Goal: Find contact information: Find contact information

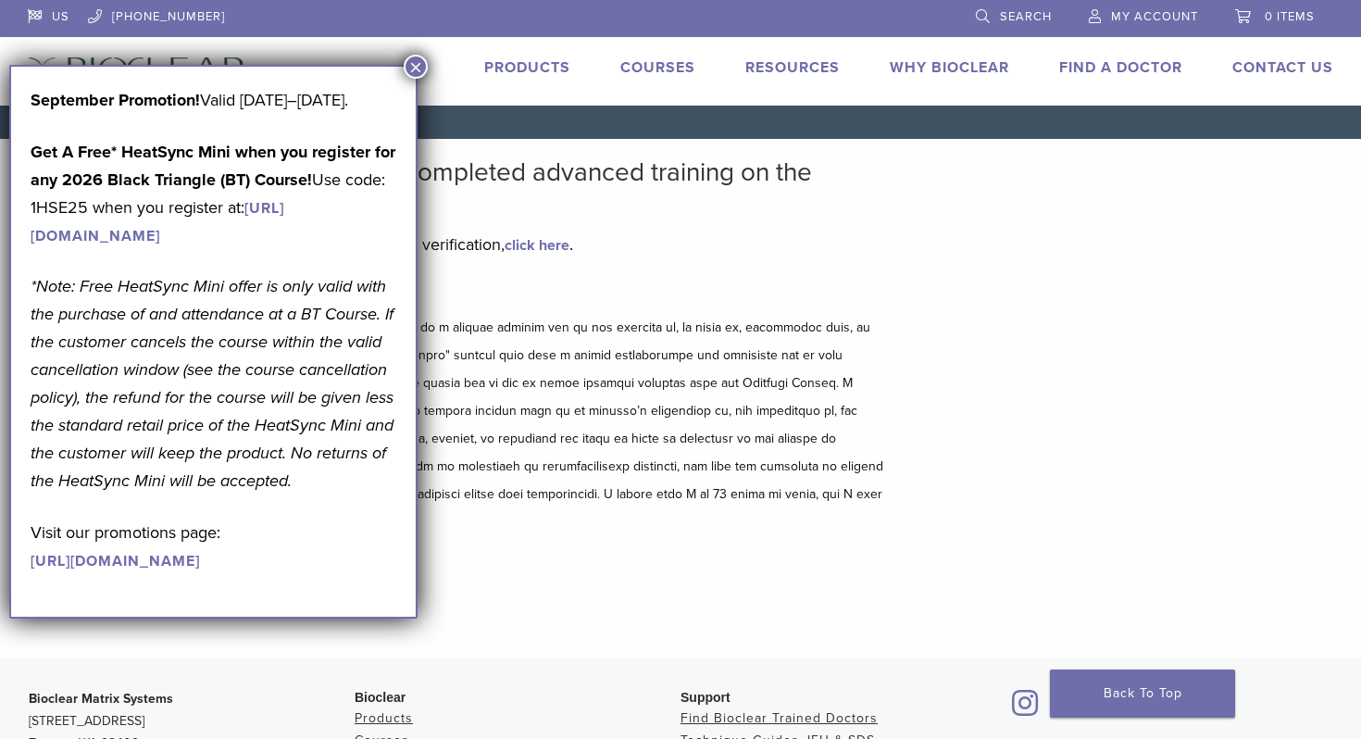
click at [419, 60] on button "×" at bounding box center [416, 67] width 24 height 24
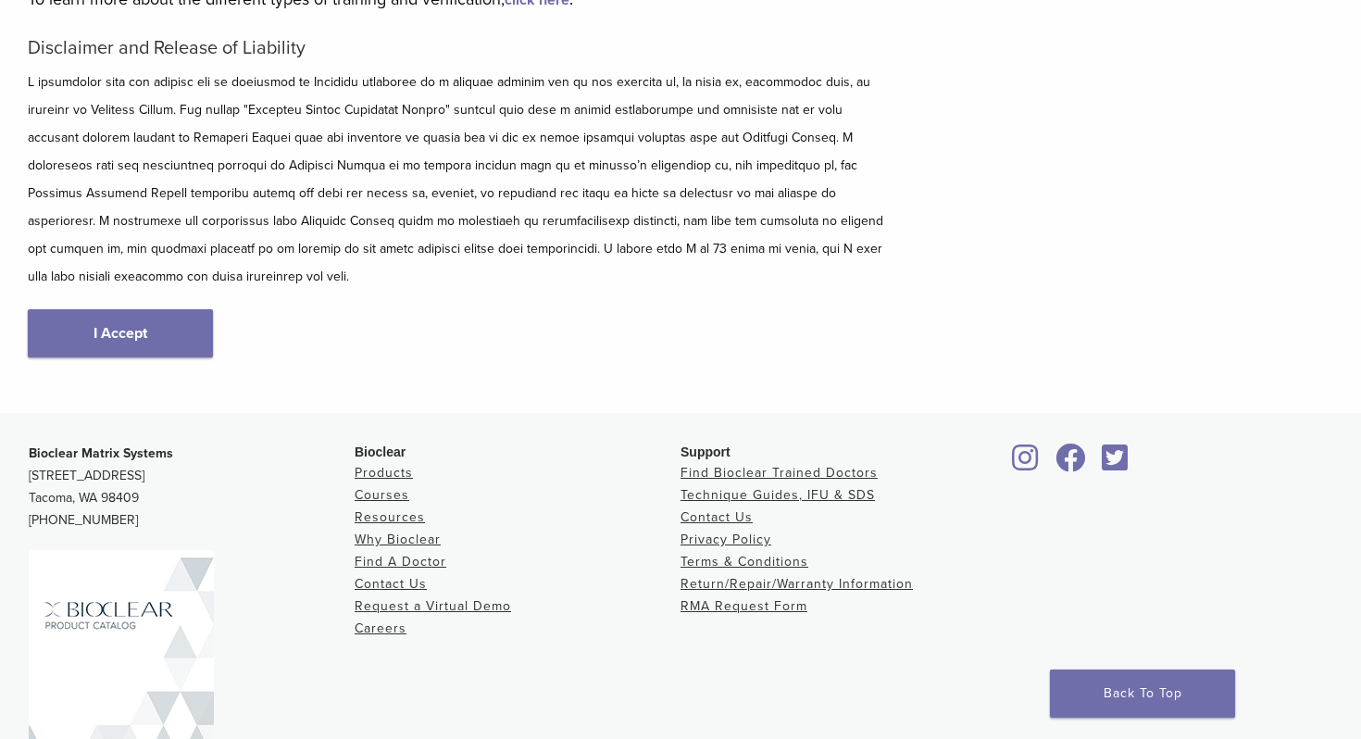
scroll to position [333, 0]
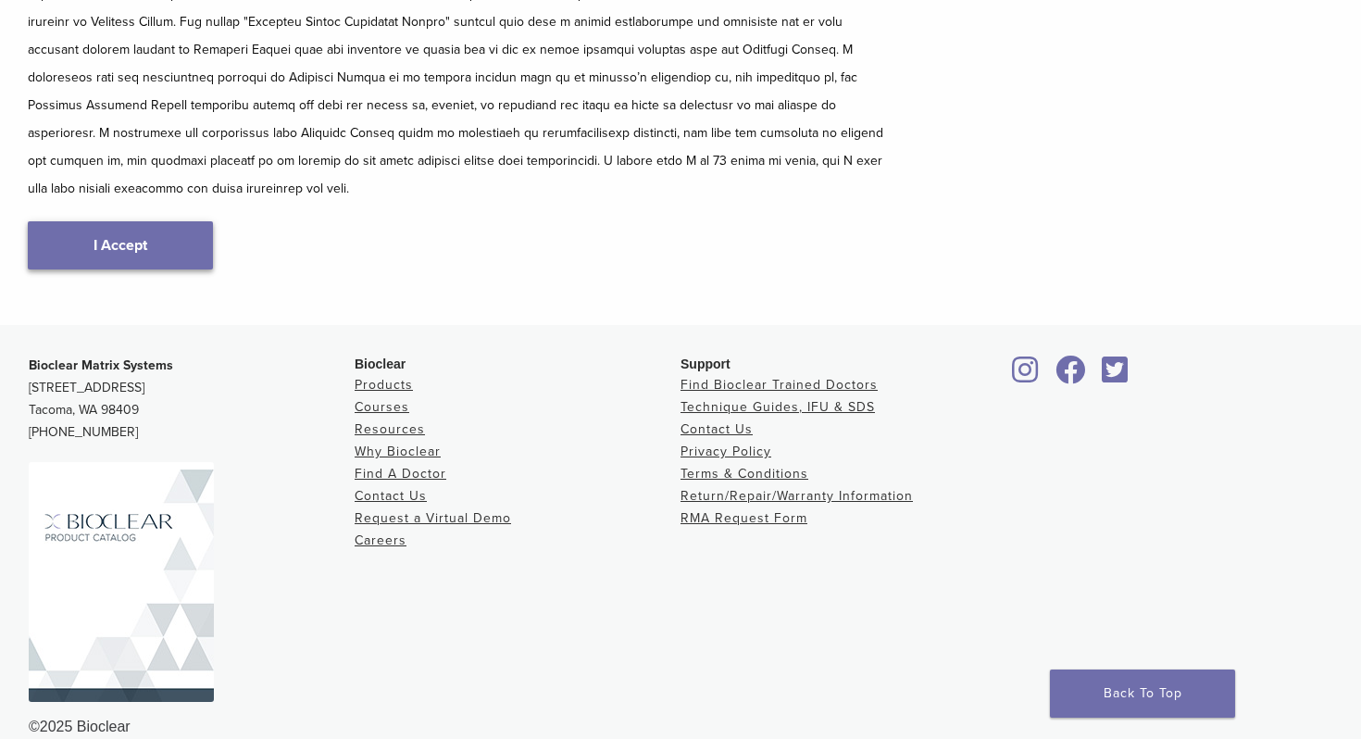
click at [150, 221] on link "I Accept" at bounding box center [120, 245] width 185 height 48
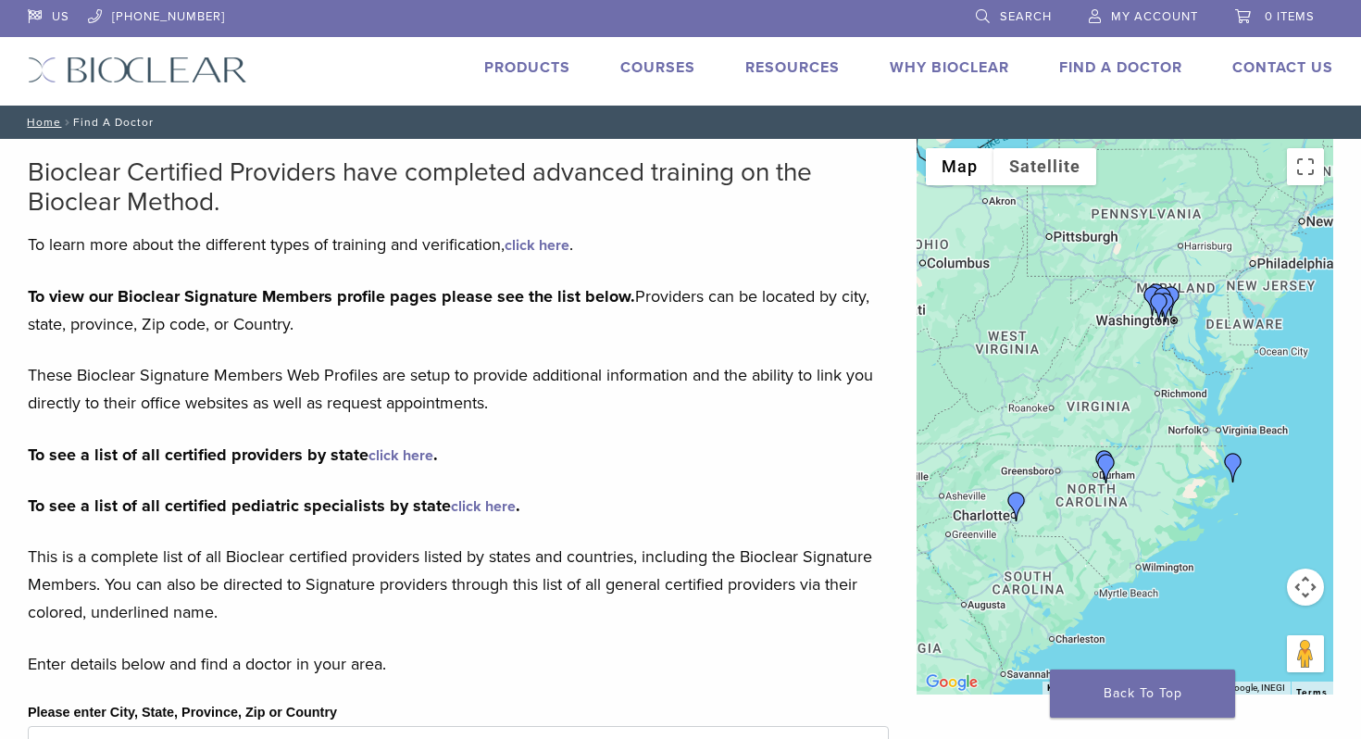
click at [1106, 463] on img "Dr. Anna Abernethy" at bounding box center [1107, 469] width 30 height 30
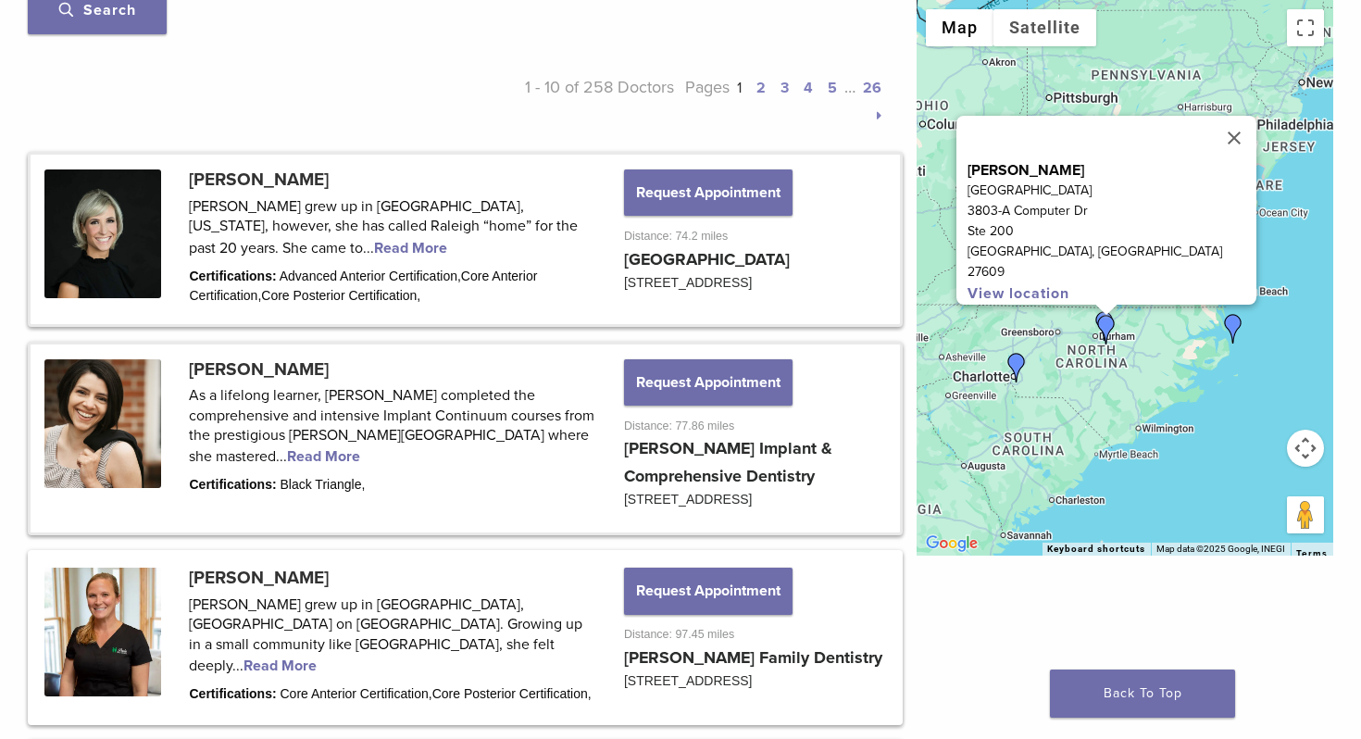
scroll to position [853, 0]
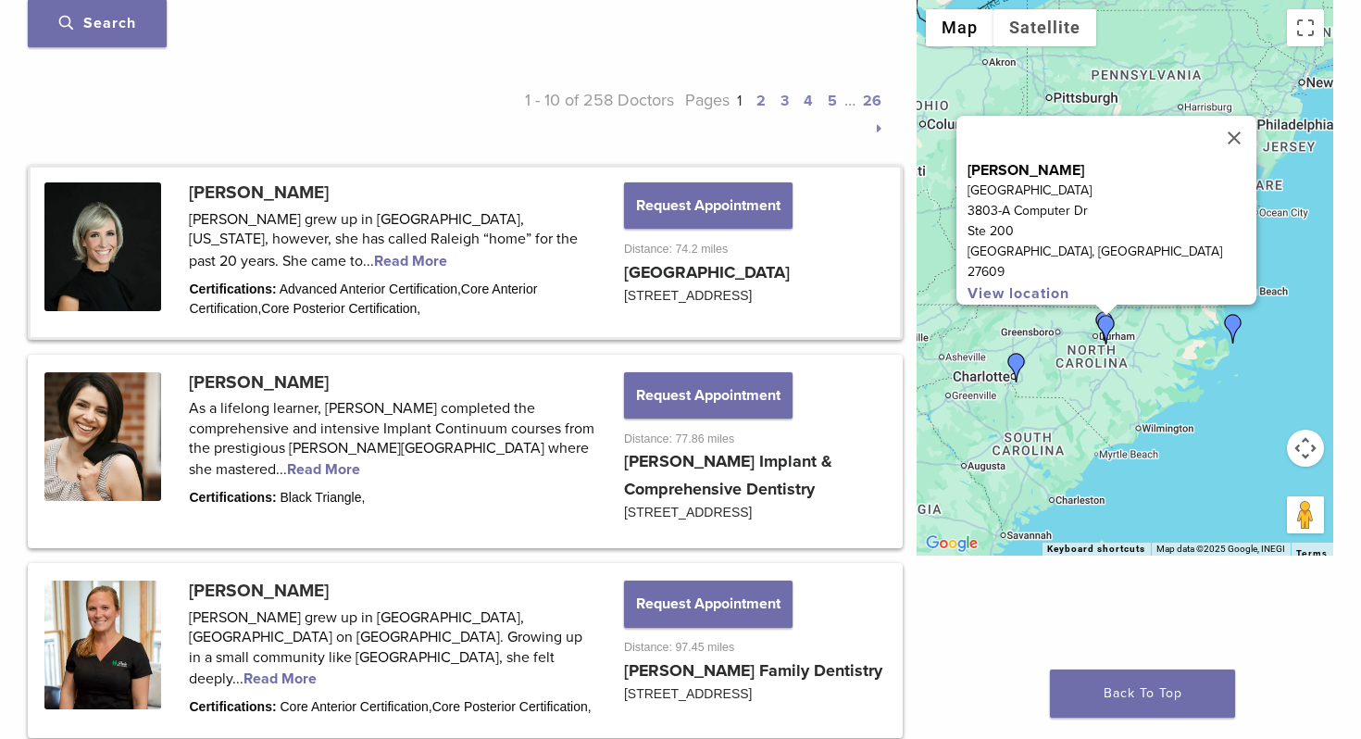
click at [269, 256] on link at bounding box center [466, 252] width 870 height 169
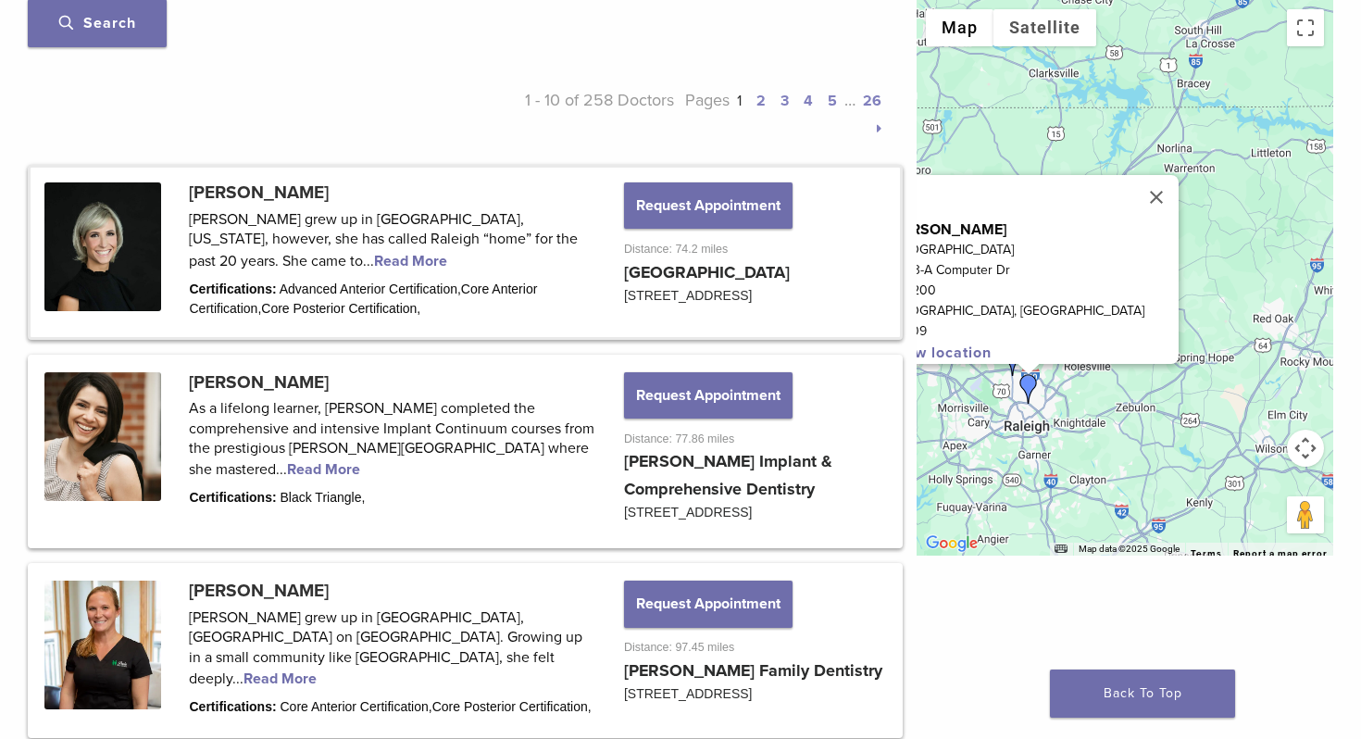
drag, startPoint x: 1195, startPoint y: 321, endPoint x: 1105, endPoint y: 391, distance: 113.5
click at [1105, 392] on div "Dr. Anna Abernethy Renaissance Dental Center 3803-A Computer Dr Ste 200 Raleigh…" at bounding box center [1125, 278] width 417 height 556
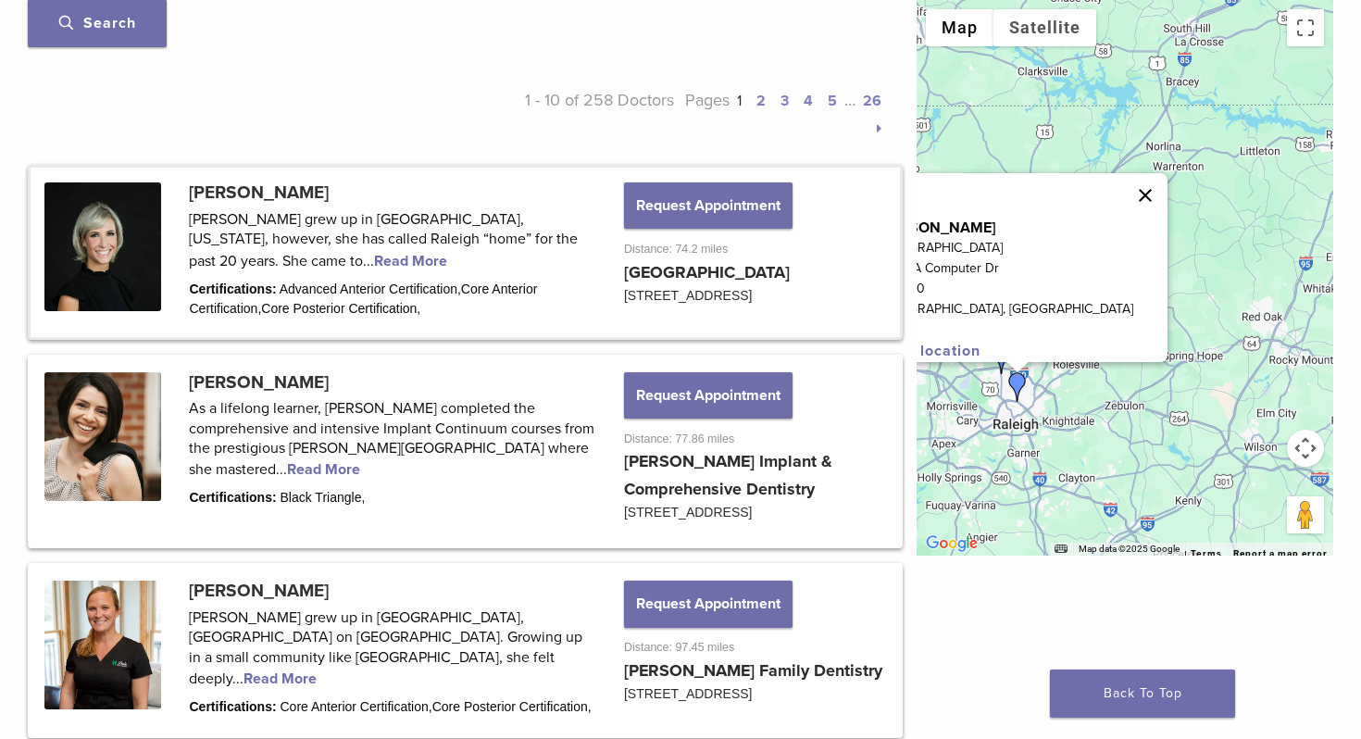
click at [1123, 194] on button "Close" at bounding box center [1145, 195] width 44 height 44
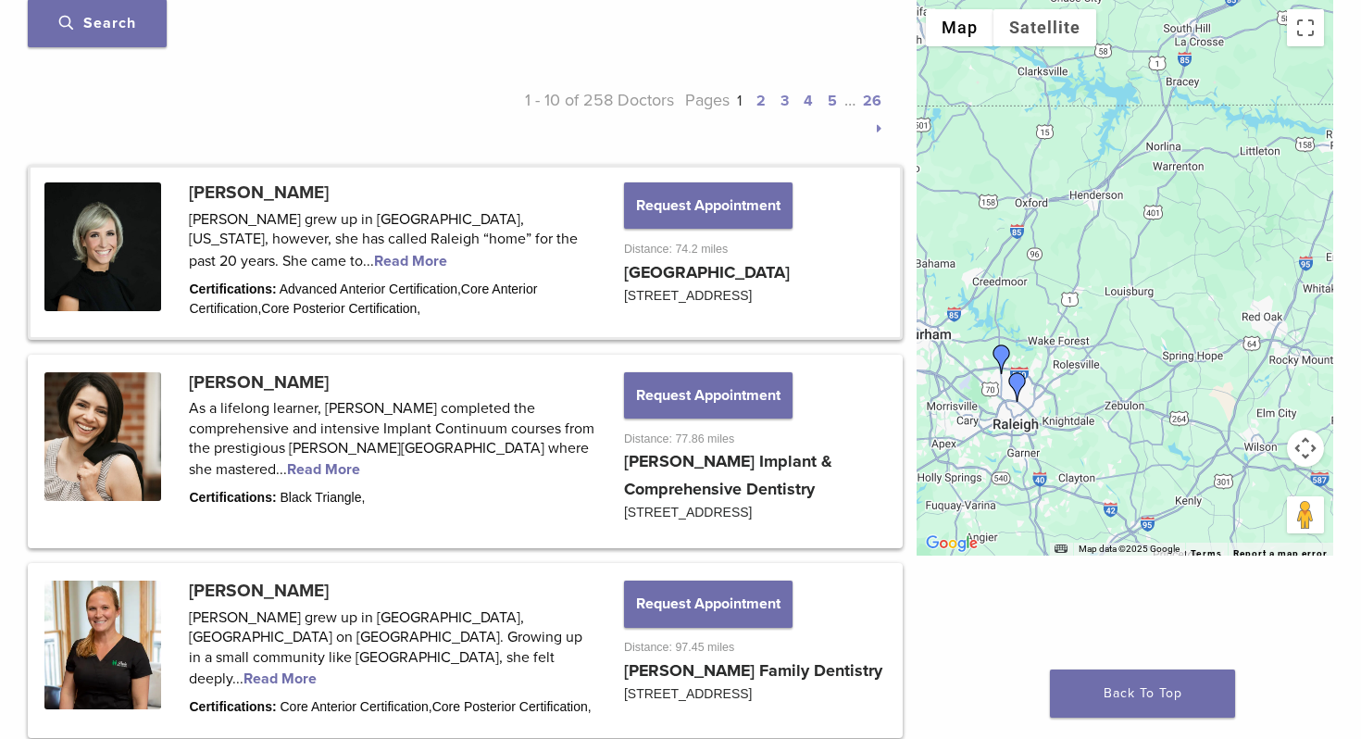
click at [997, 347] on img "Dr. Lauren Chapman" at bounding box center [1002, 359] width 30 height 30
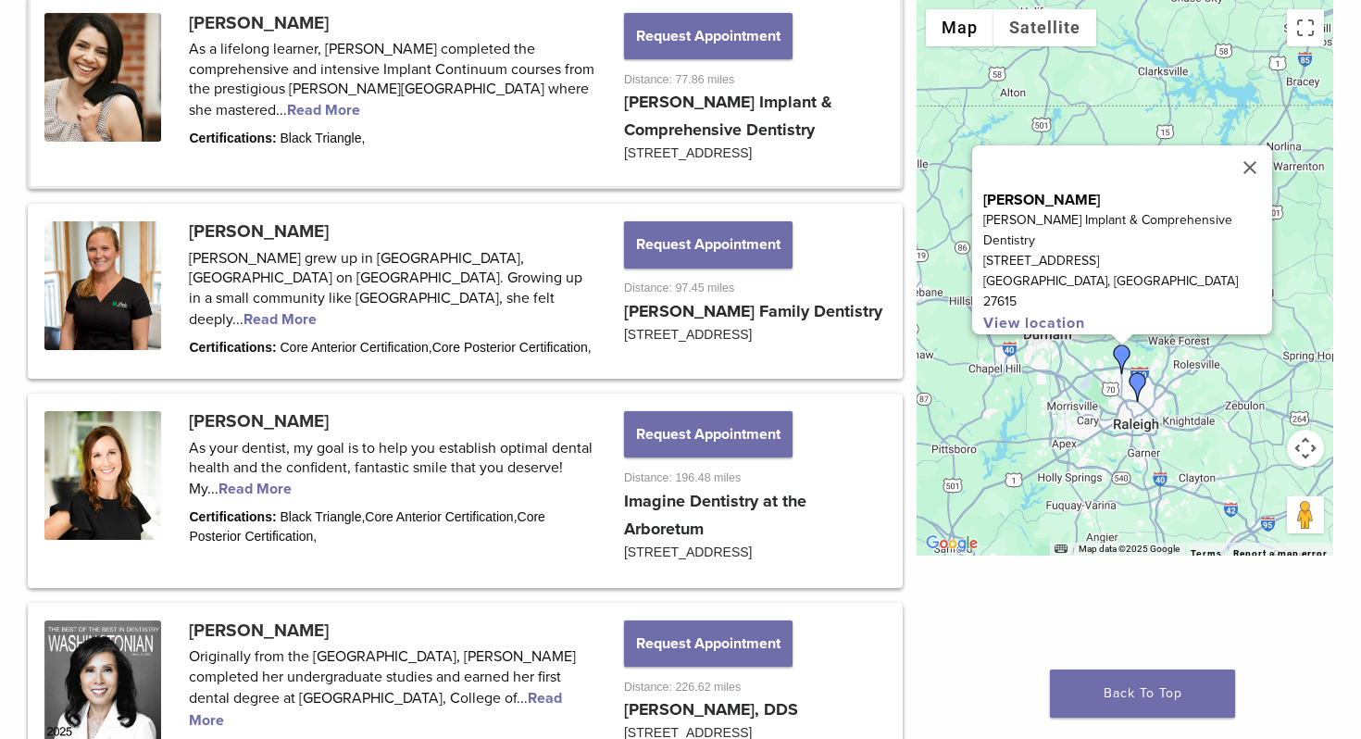
scroll to position [1217, 0]
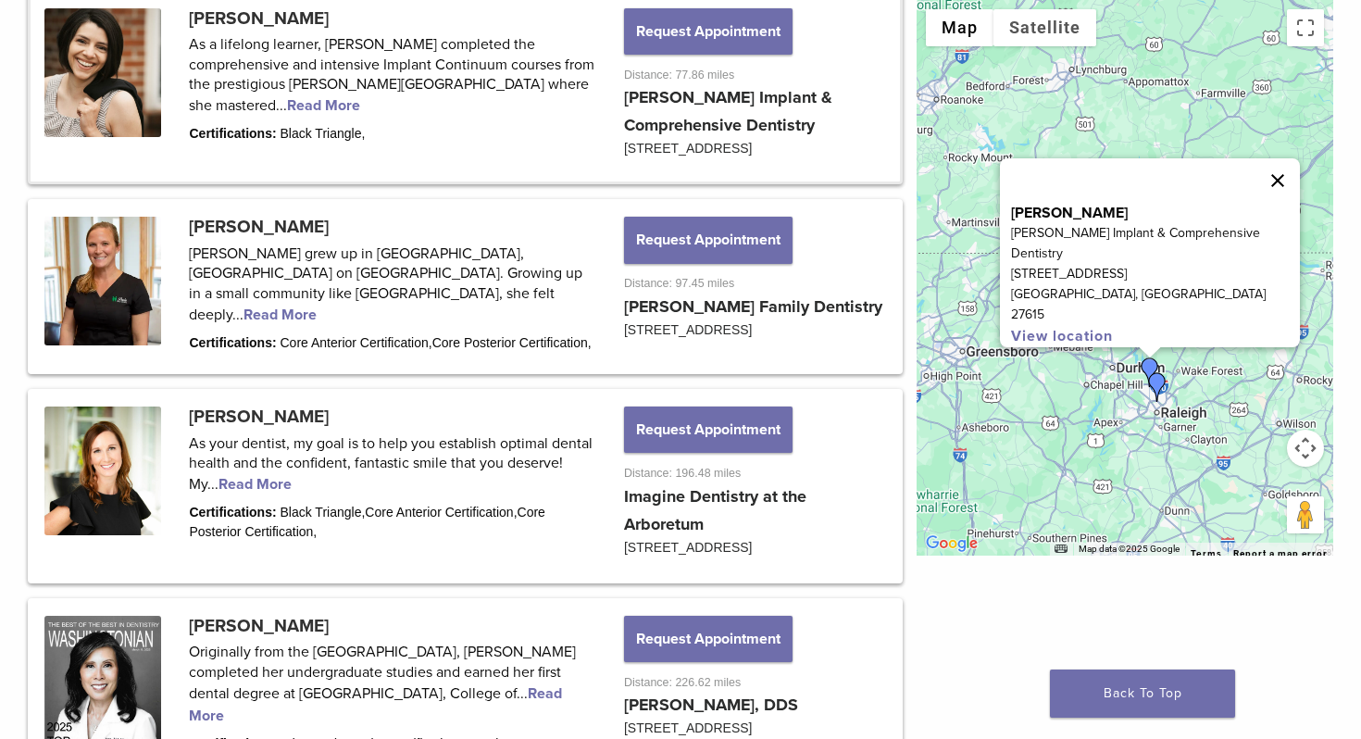
click at [1275, 190] on button "Close" at bounding box center [1278, 180] width 44 height 44
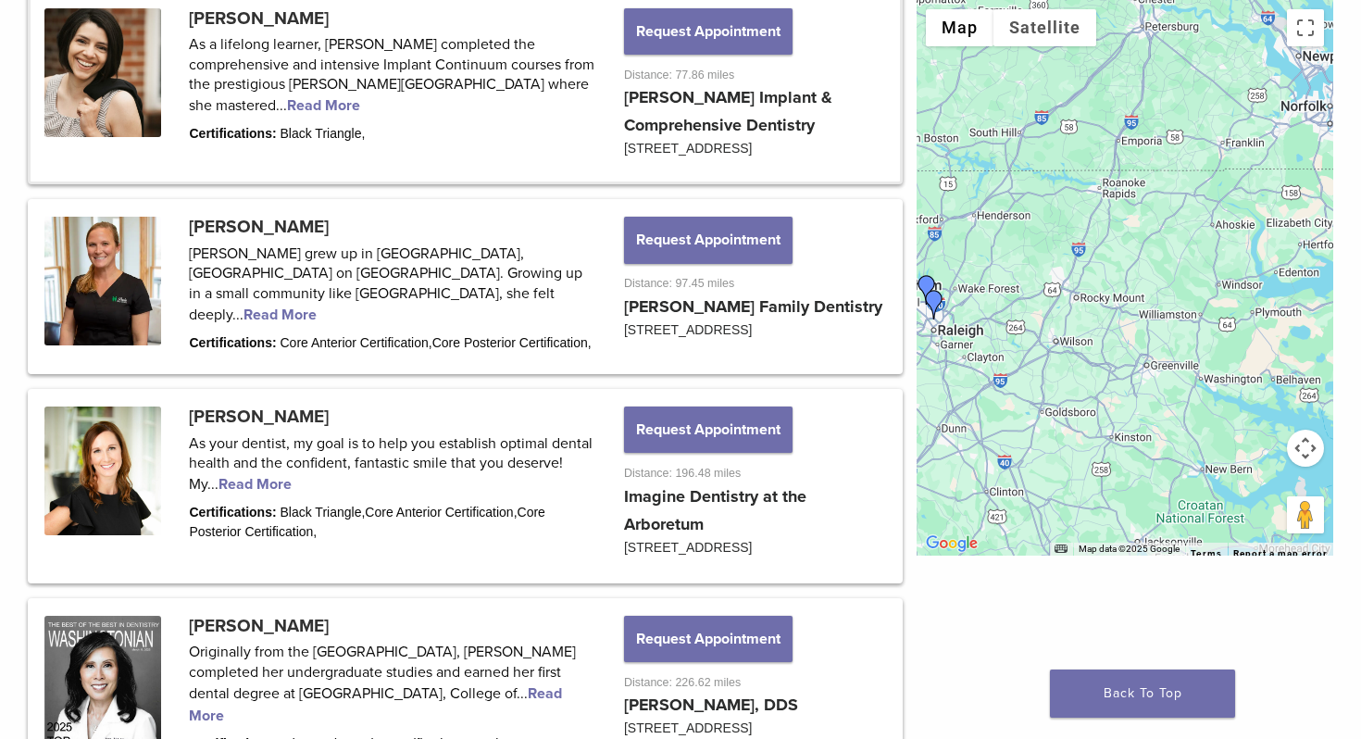
drag, startPoint x: 1213, startPoint y: 392, endPoint x: 982, endPoint y: 307, distance: 246.4
click at [982, 307] on div at bounding box center [1125, 278] width 417 height 556
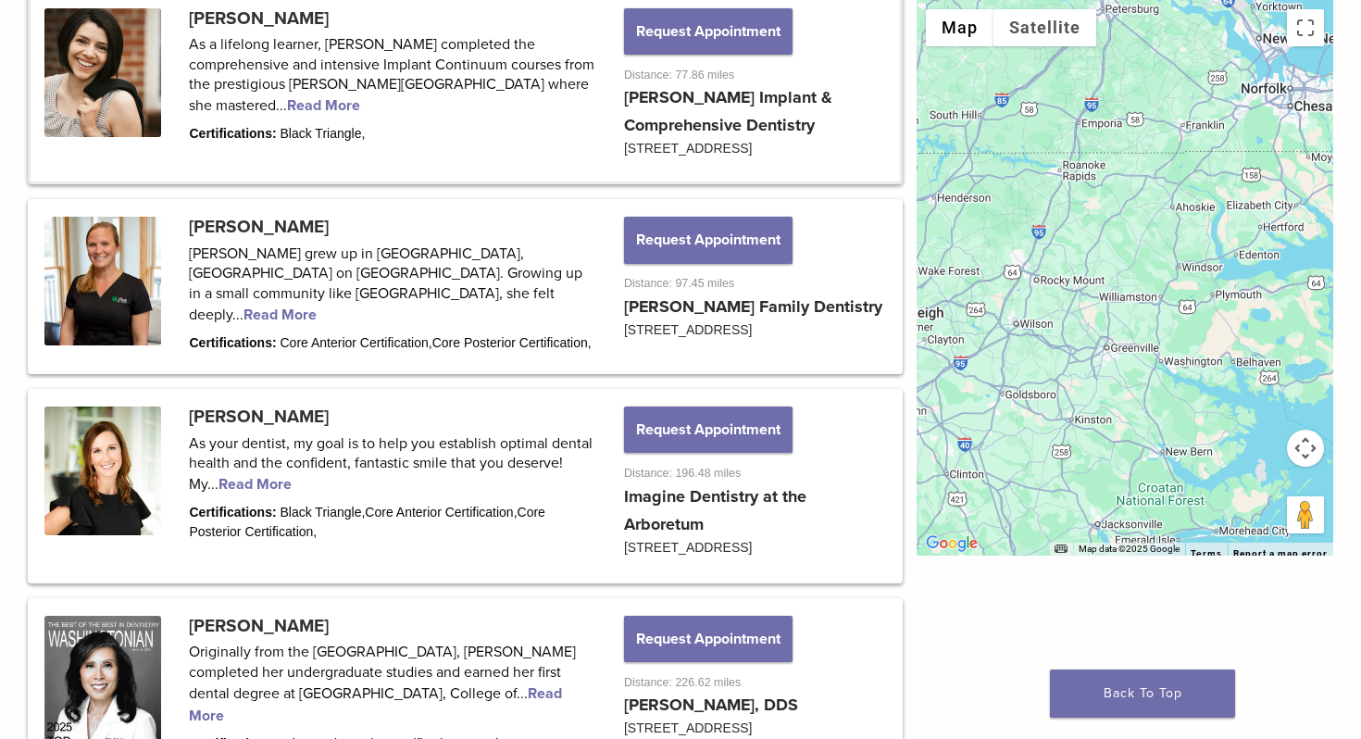
drag, startPoint x: 1133, startPoint y: 334, endPoint x: 992, endPoint y: 350, distance: 141.6
click at [993, 350] on div at bounding box center [1125, 278] width 417 height 556
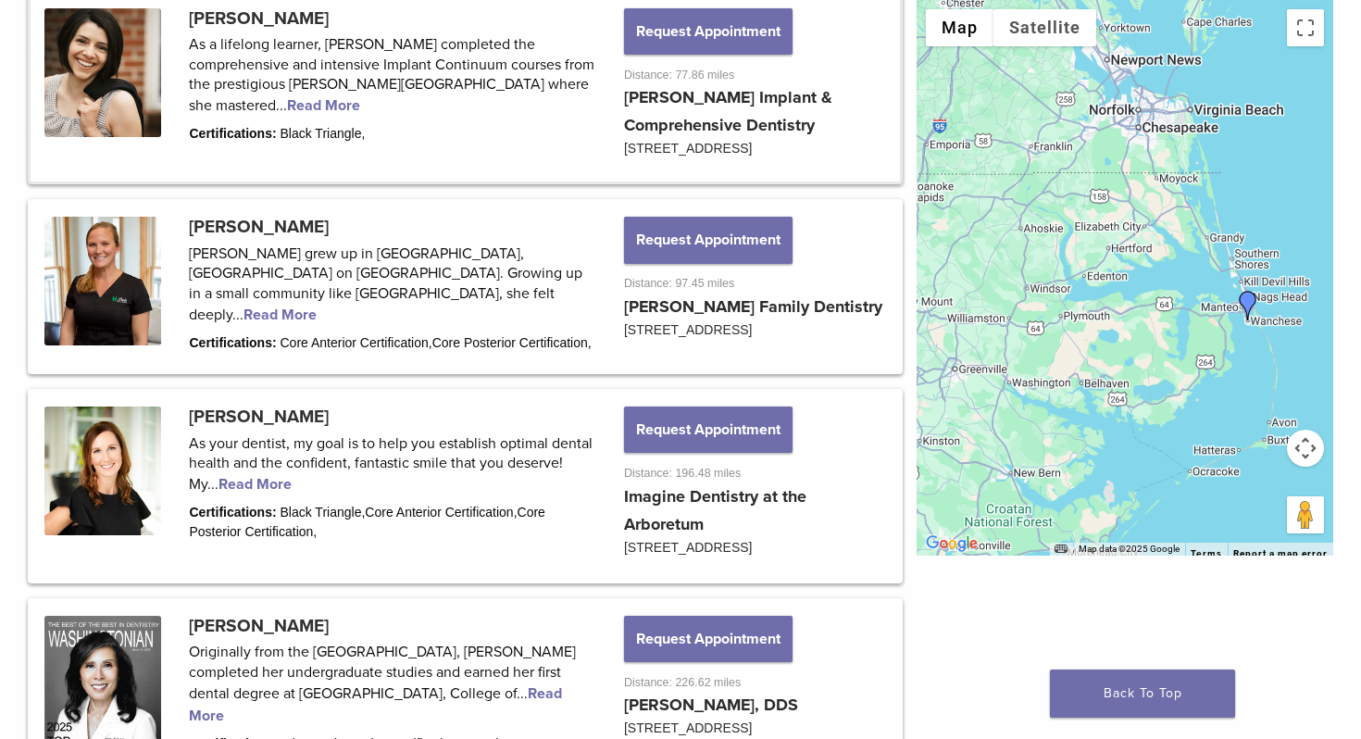
click at [1249, 303] on img "Dr. Makani Peele" at bounding box center [1248, 306] width 30 height 30
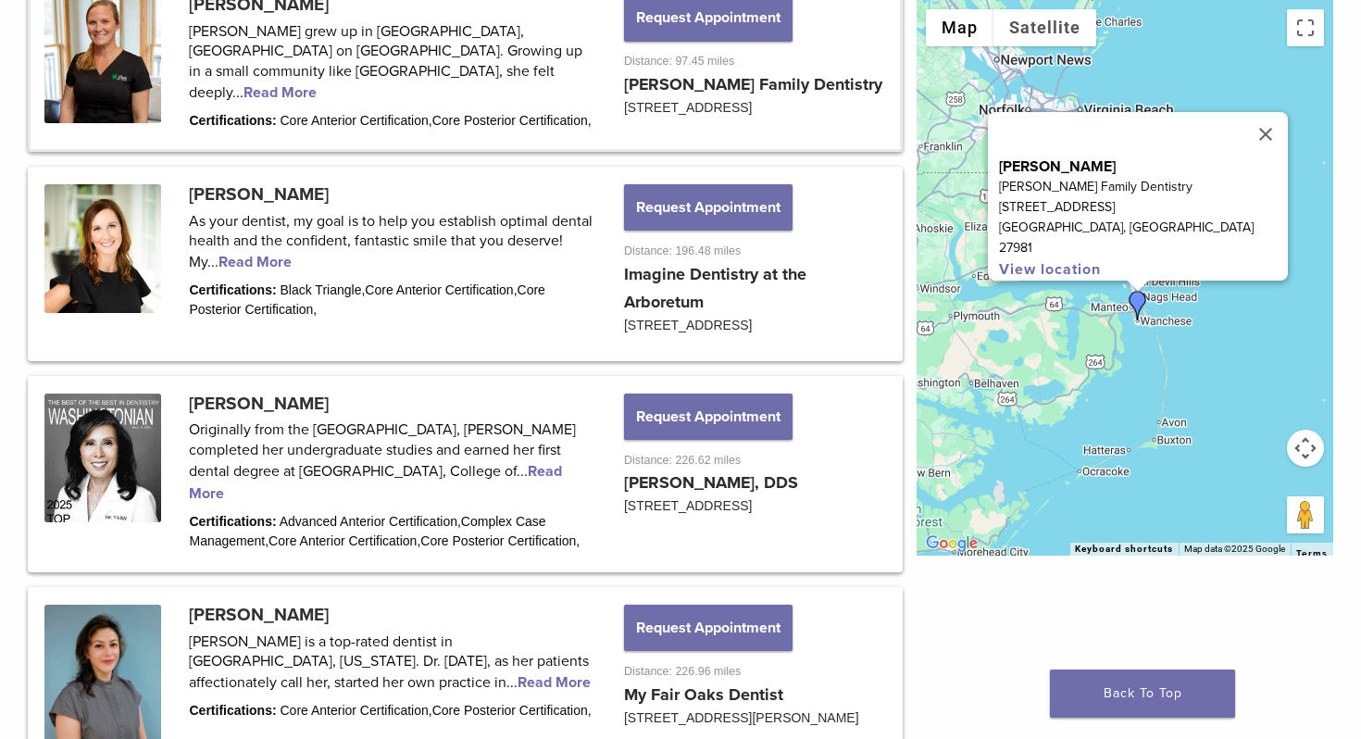
scroll to position [1446, 0]
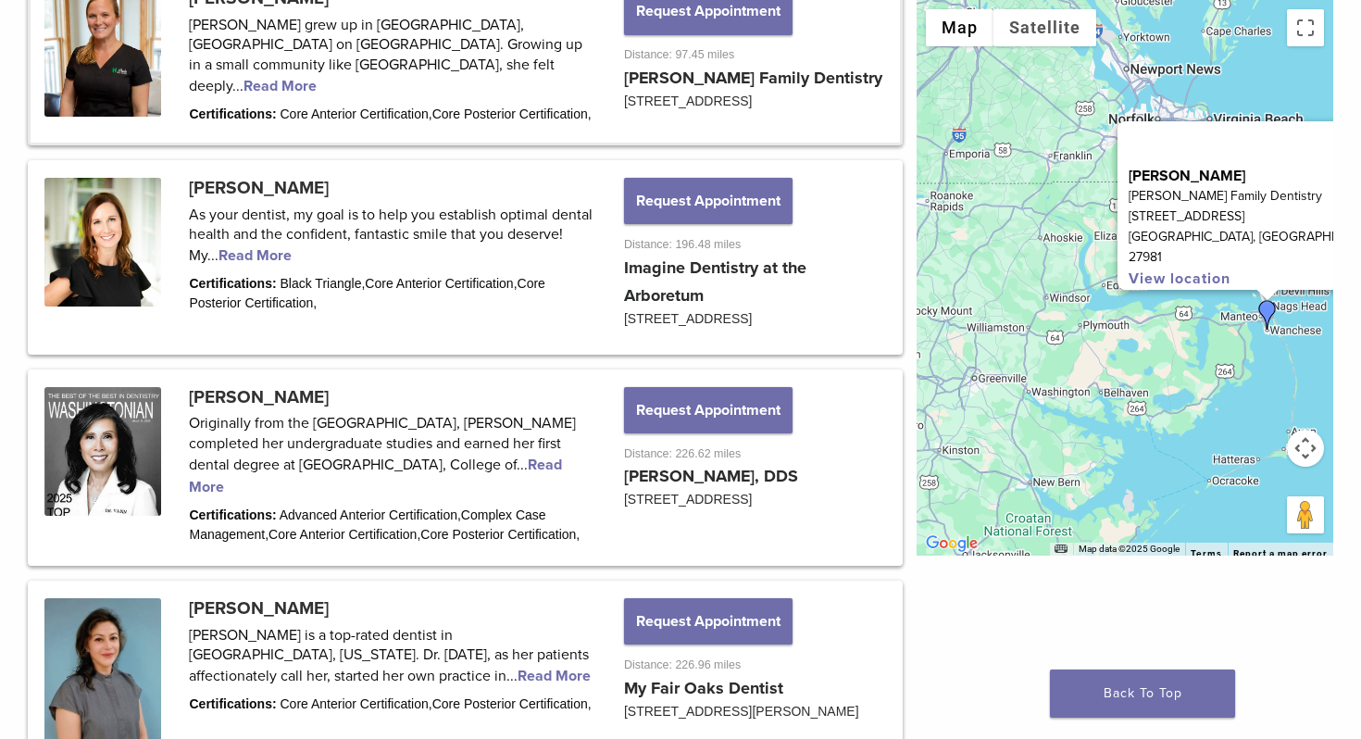
drag, startPoint x: 989, startPoint y: 358, endPoint x: 1149, endPoint y: 378, distance: 161.4
click at [1149, 376] on div "Dr. Makani Peele Peele Family Dentistry 2038 NC Hwy 345 South Wanchese, NC 2798…" at bounding box center [1125, 278] width 417 height 556
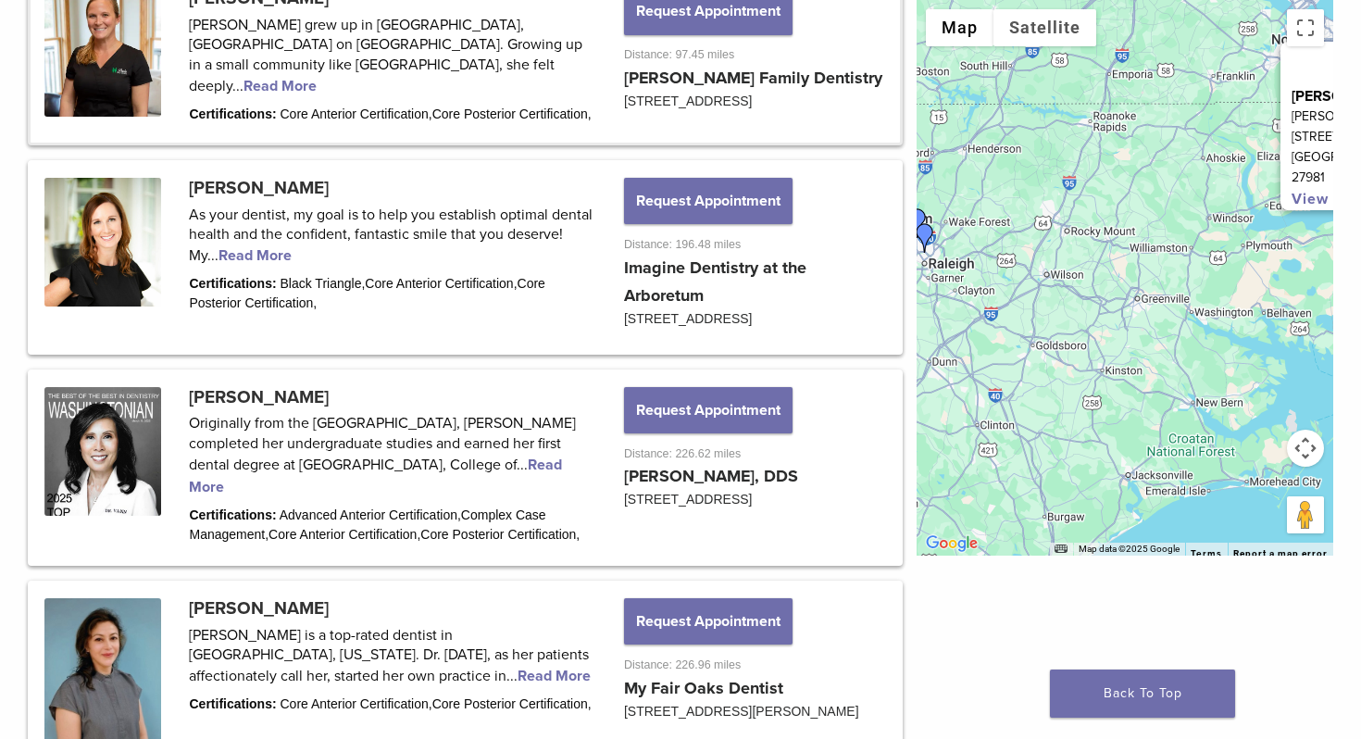
drag, startPoint x: 1085, startPoint y: 356, endPoint x: 1210, endPoint y: 257, distance: 158.9
click at [1210, 257] on div "Dr. Makani Peele Peele Family Dentistry 2038 NC Hwy 345 South Wanchese, NC 2798…" at bounding box center [1125, 278] width 417 height 556
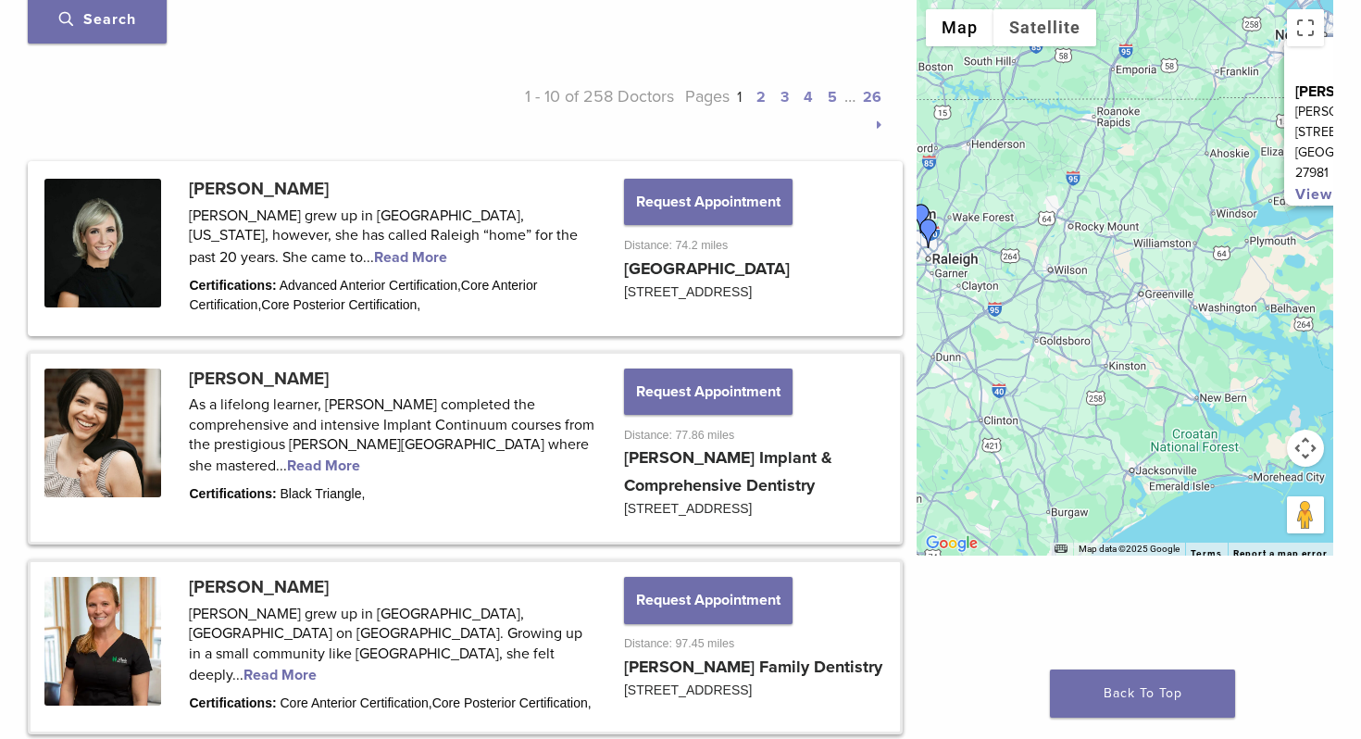
scroll to position [855, 0]
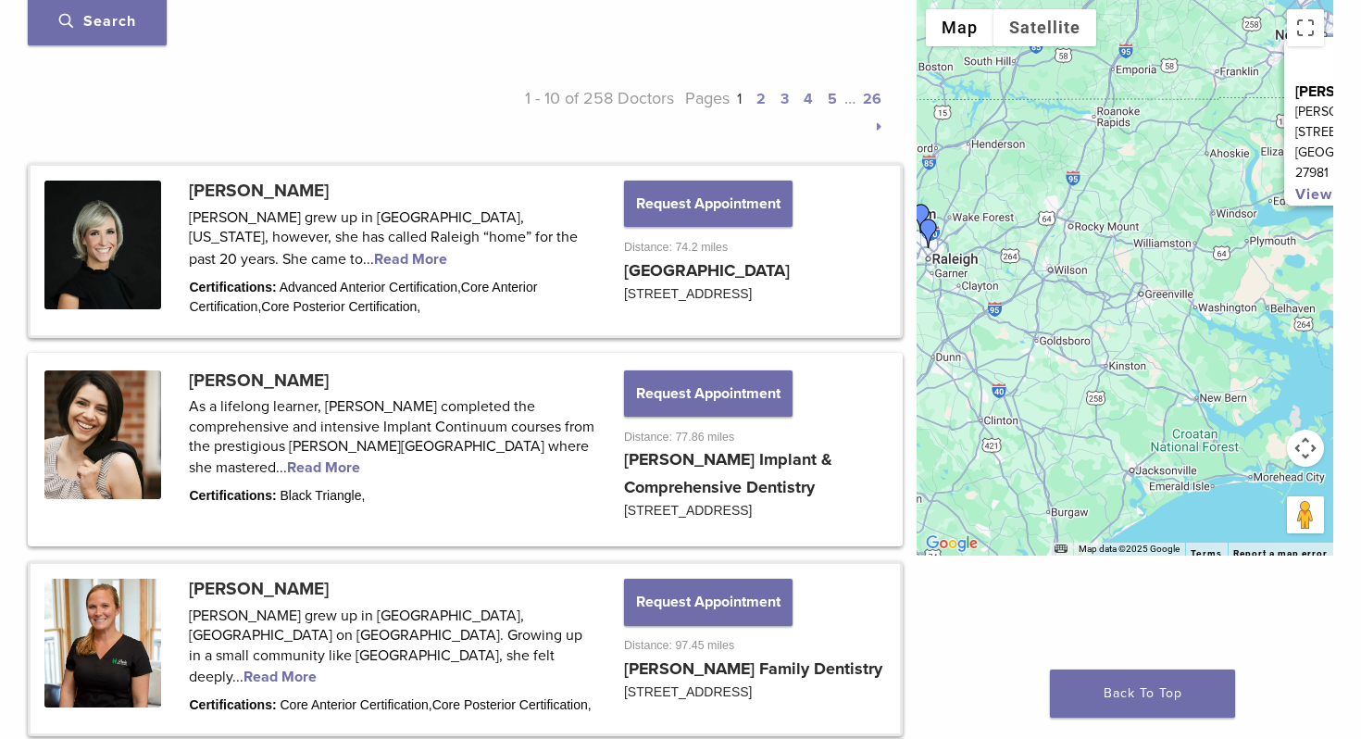
click at [647, 268] on link at bounding box center [466, 250] width 870 height 169
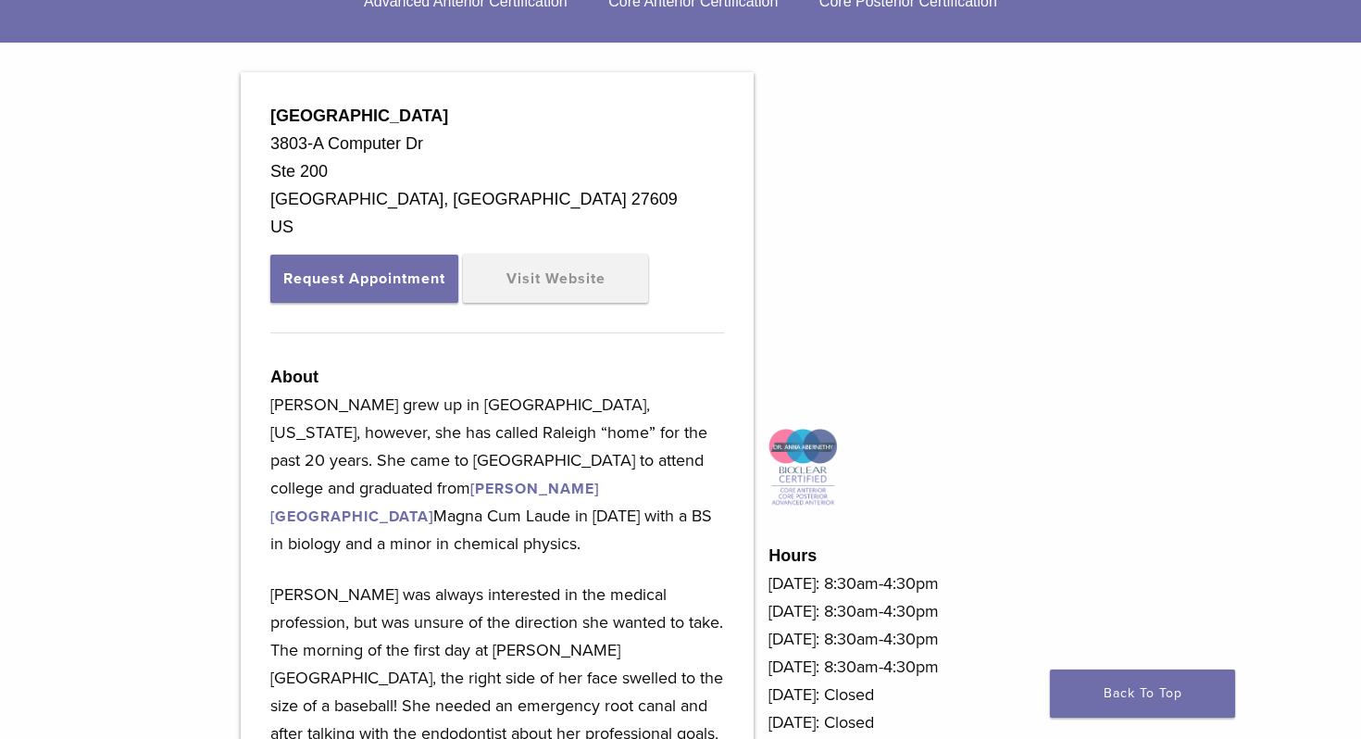
scroll to position [625, 0]
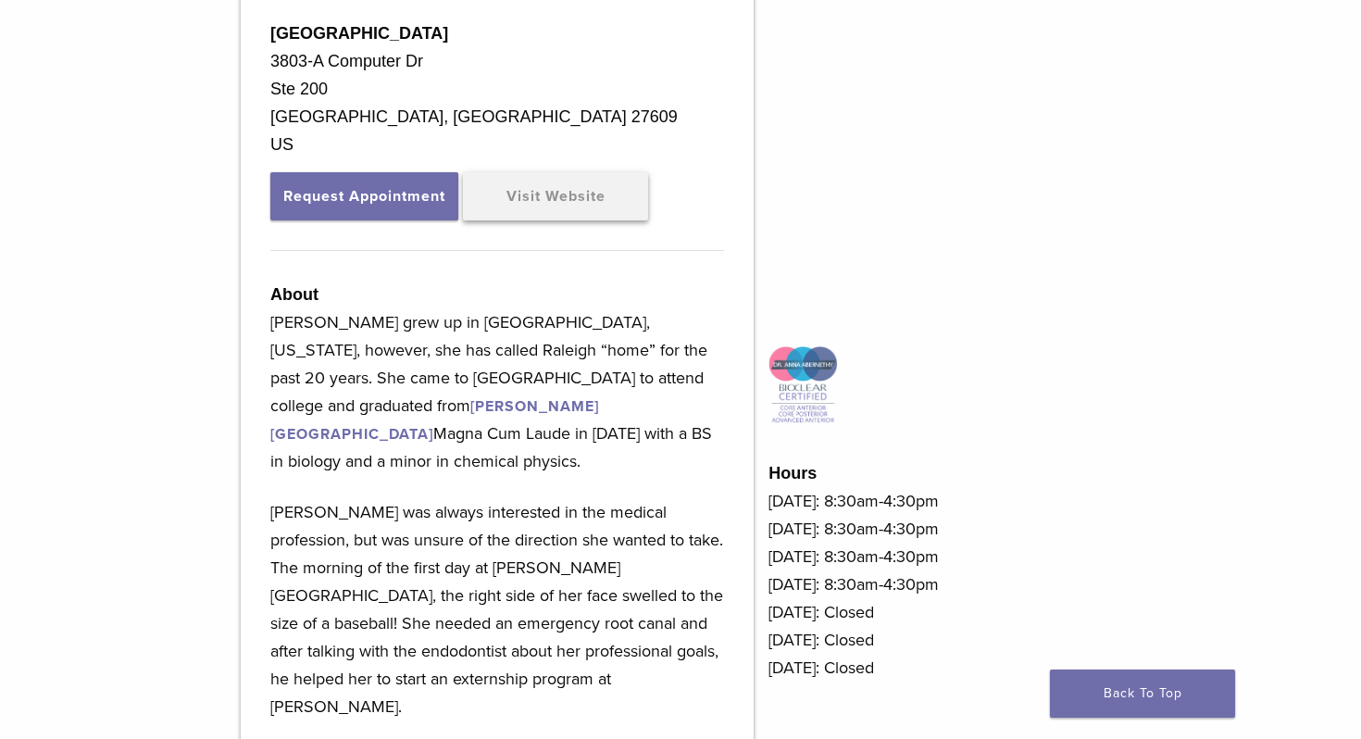
click at [538, 195] on link "Visit Website" at bounding box center [555, 196] width 185 height 48
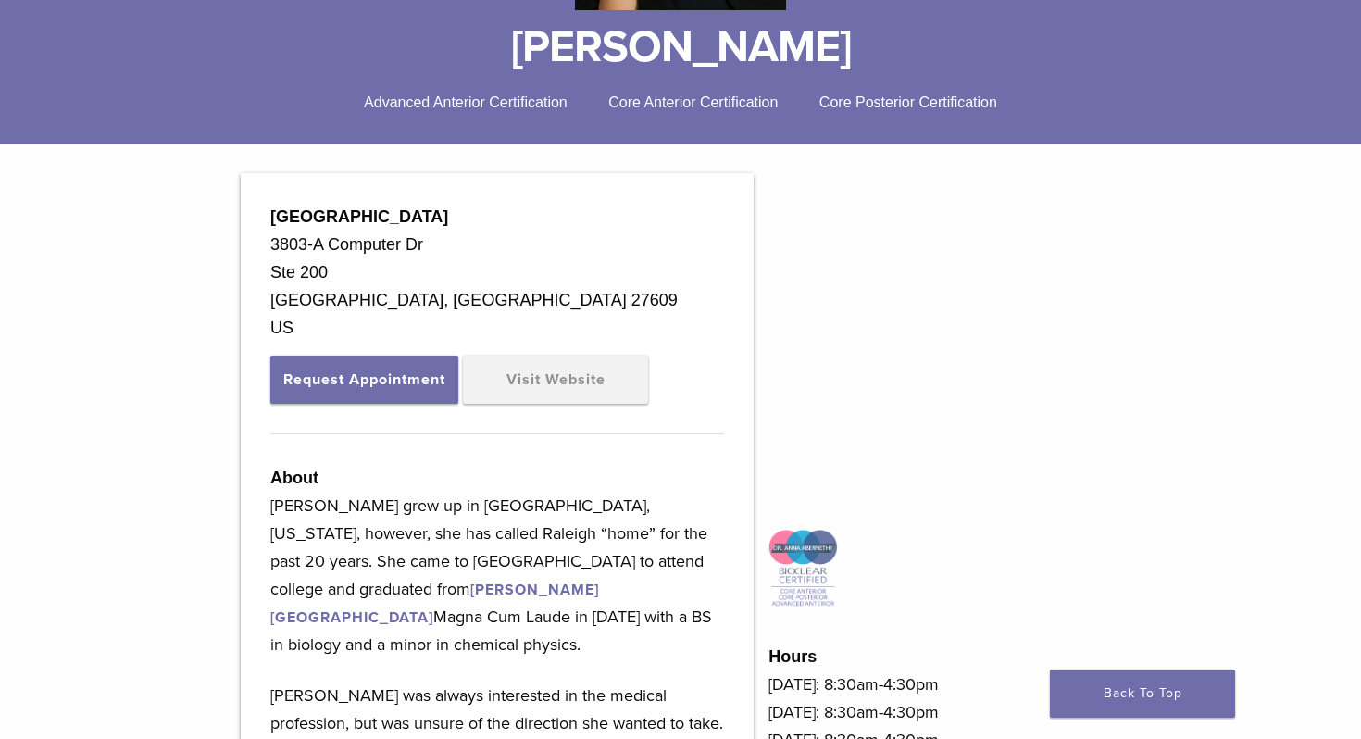
scroll to position [429, 0]
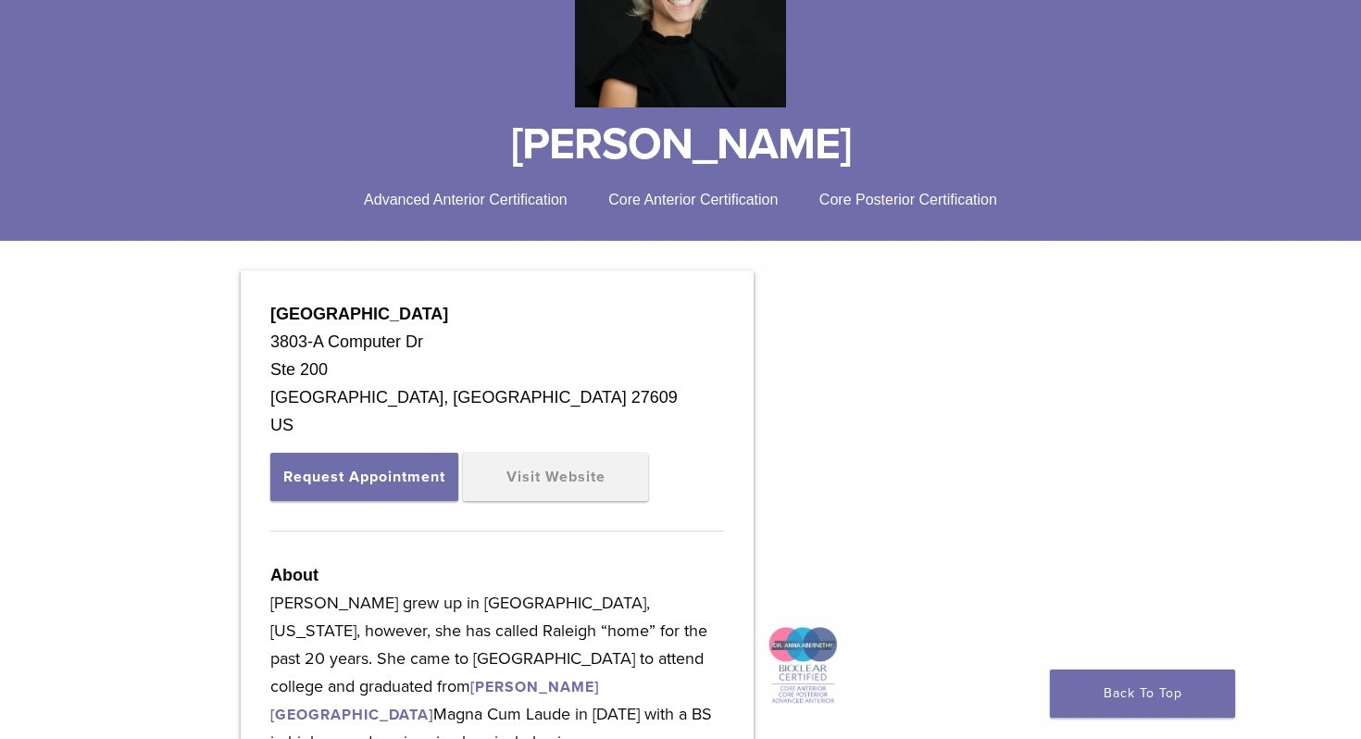
scroll to position [180, 0]
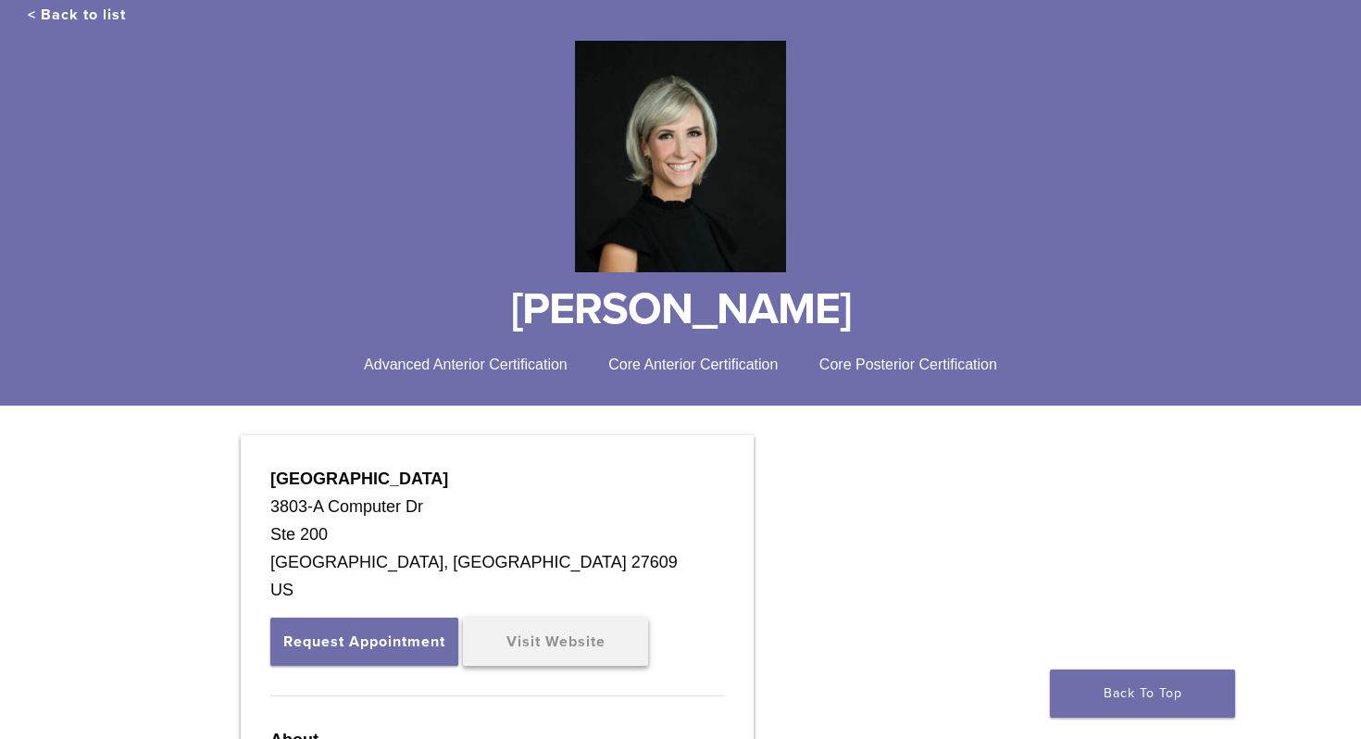
click at [563, 641] on link "Visit Website" at bounding box center [555, 642] width 185 height 48
